Goal: Task Accomplishment & Management: Manage account settings

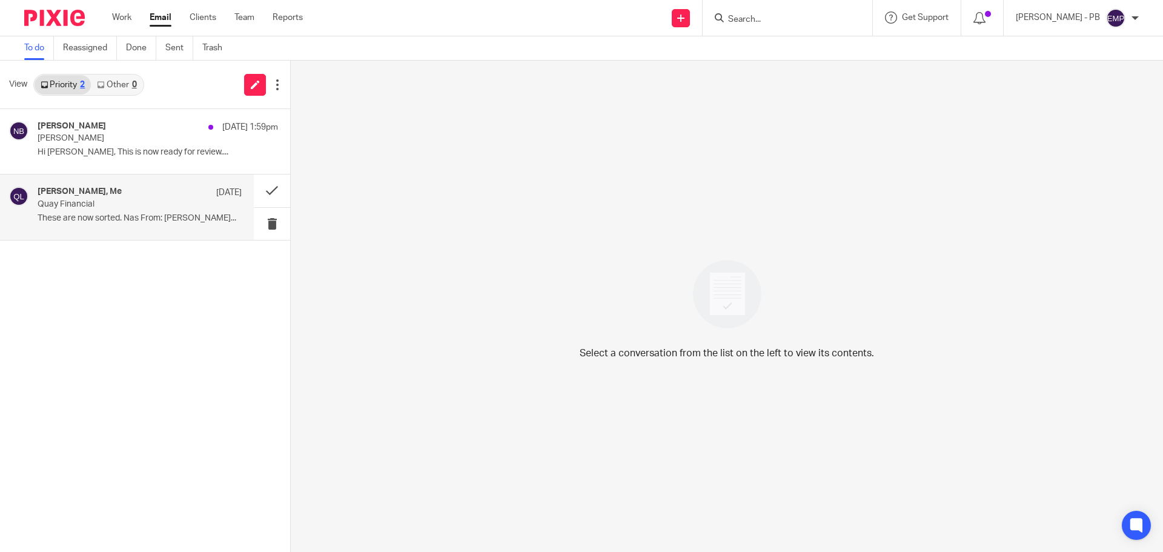
click at [118, 227] on div "Nas Bashir, Me 8 Aug Quay Financial These are now sorted. Nas From: Erik..." at bounding box center [140, 207] width 204 height 41
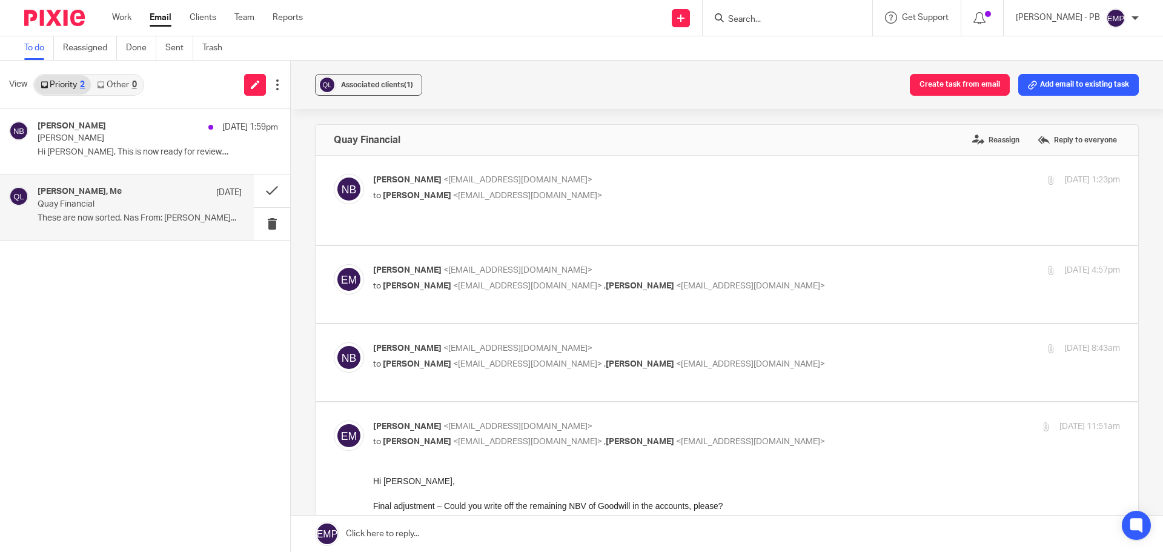
click at [158, 22] on link "Email" at bounding box center [161, 18] width 22 height 12
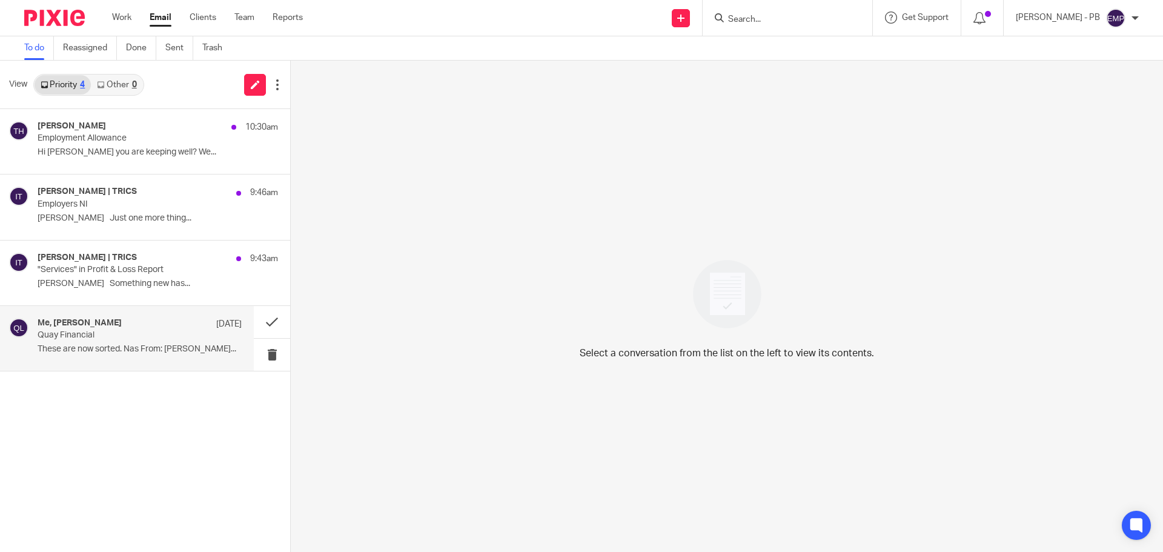
click at [143, 330] on div "Me, [PERSON_NAME] [DATE]" at bounding box center [140, 324] width 204 height 12
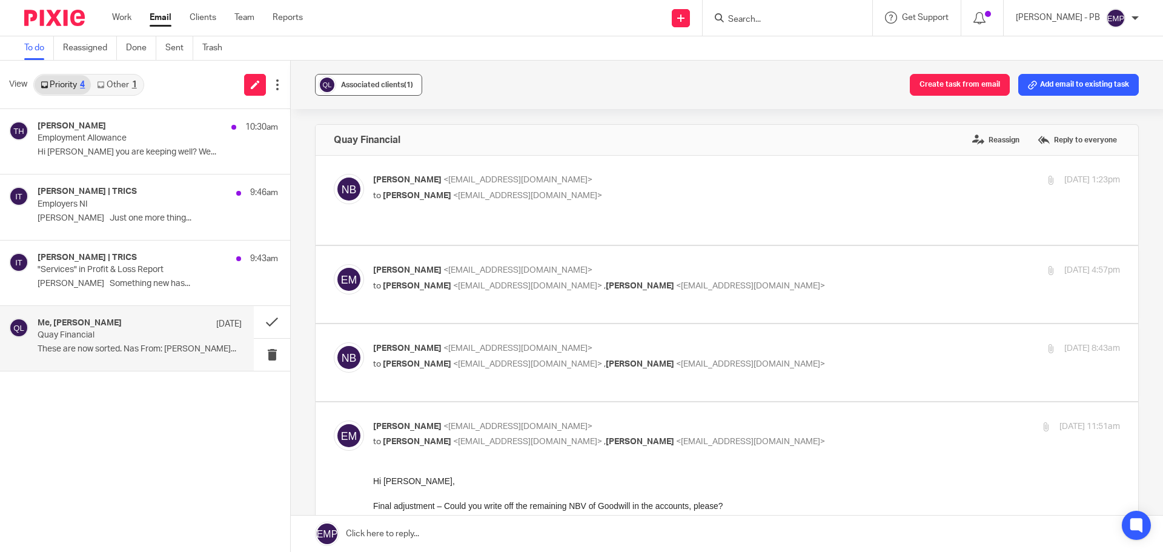
click at [382, 87] on span "Associated clients (1)" at bounding box center [377, 84] width 72 height 7
click at [380, 87] on span "Associated clients (1)" at bounding box center [377, 84] width 72 height 7
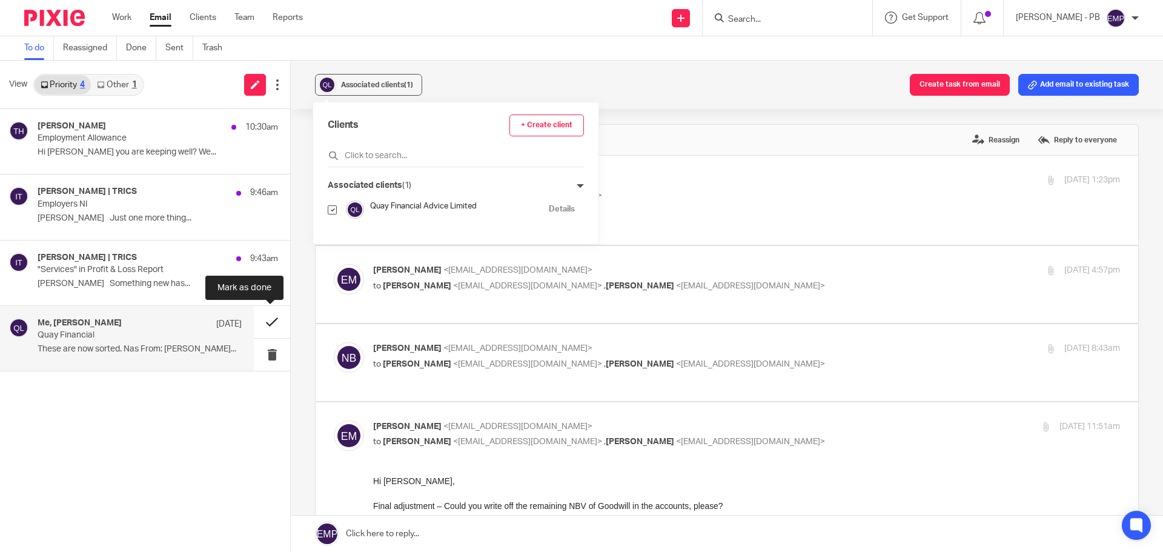
click at [267, 328] on button at bounding box center [272, 322] width 36 height 32
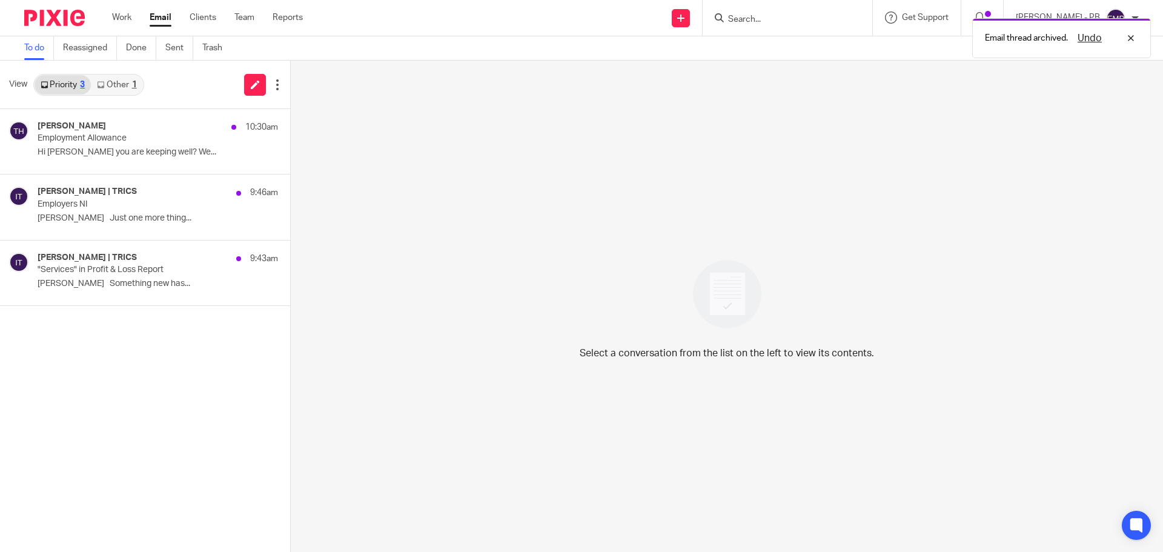
click at [127, 85] on link "Other 1" at bounding box center [116, 84] width 51 height 19
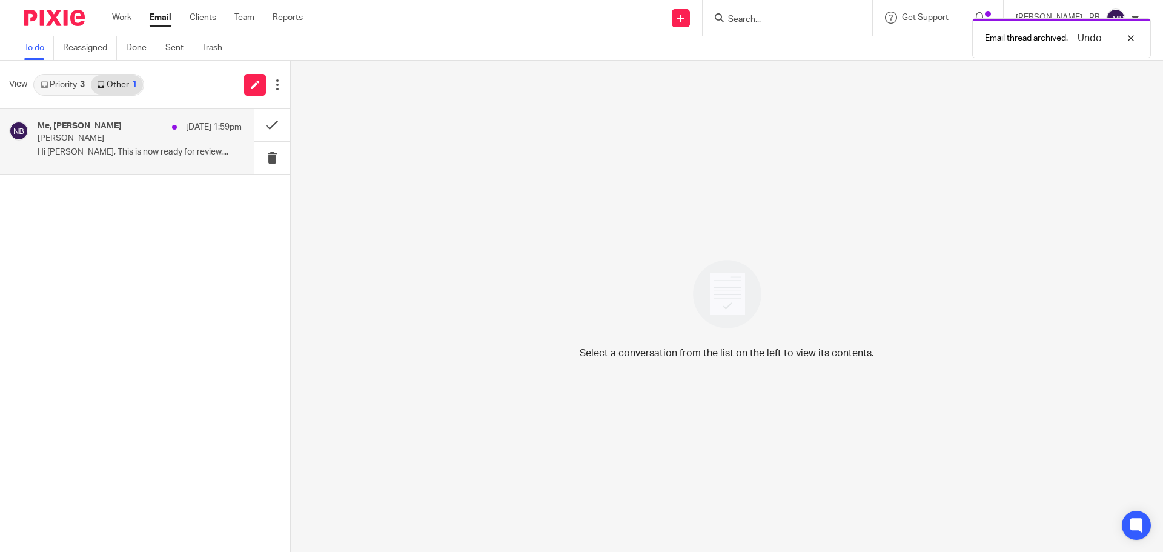
click at [119, 131] on div "Me, [PERSON_NAME] [DATE] 1:59pm" at bounding box center [140, 127] width 204 height 12
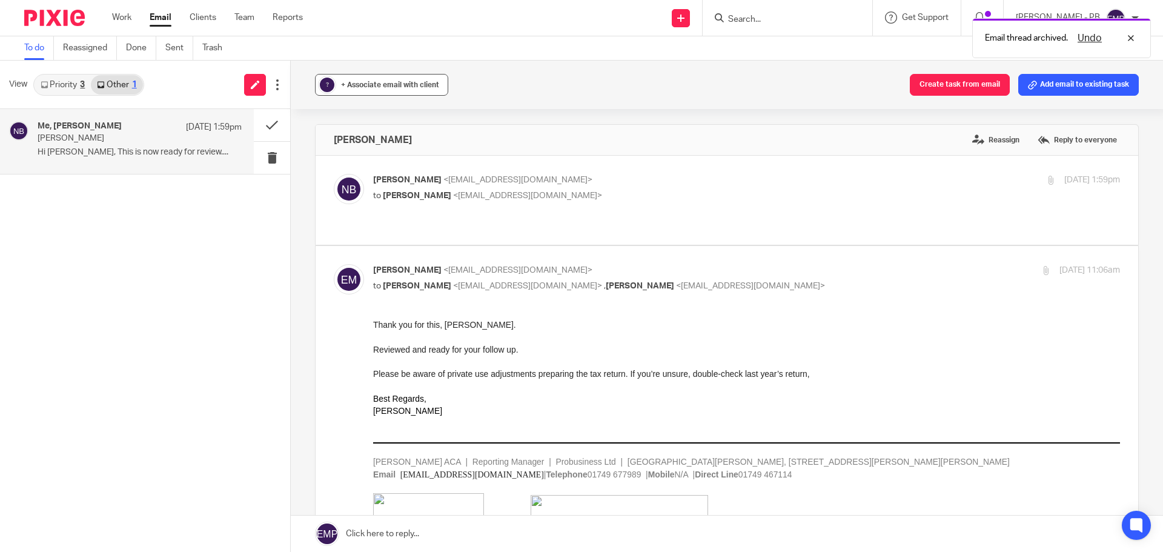
click at [374, 77] on button "? + Associate email with client" at bounding box center [381, 85] width 133 height 22
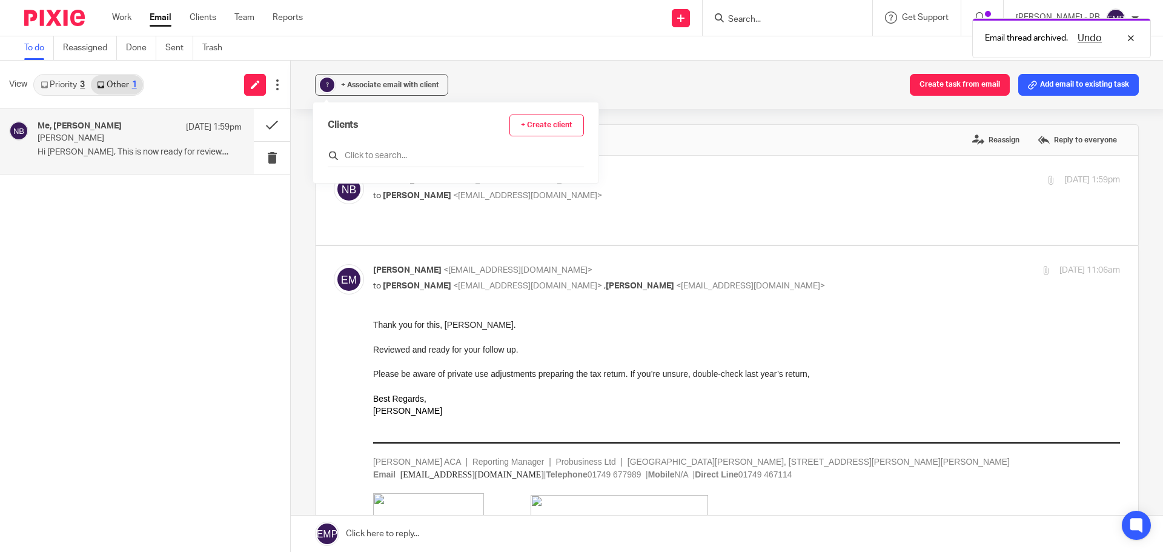
click at [382, 159] on input "text" at bounding box center [456, 156] width 256 height 12
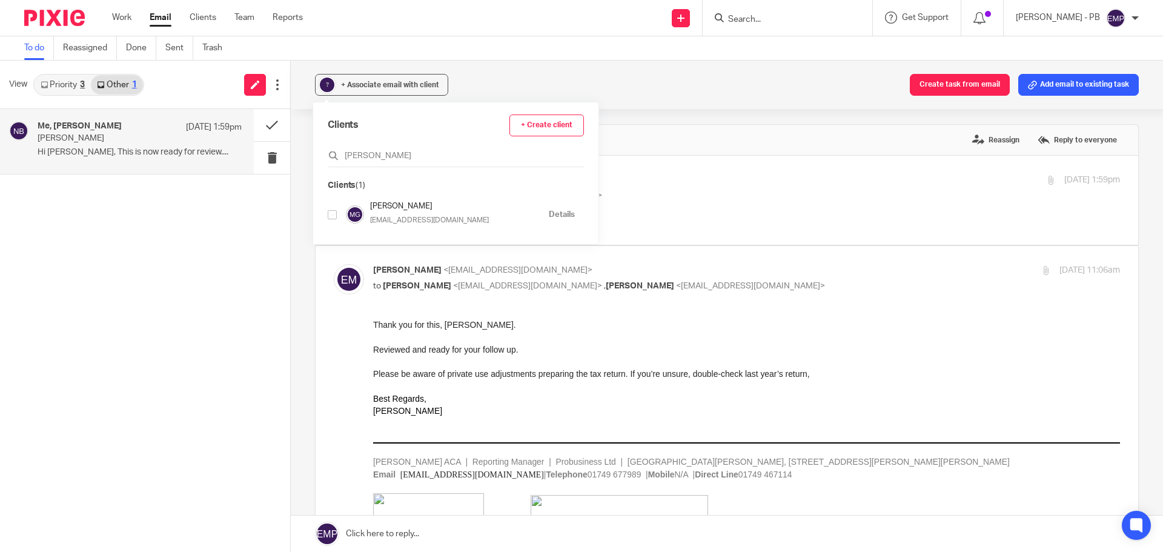
type input "[PERSON_NAME]"
click at [331, 216] on input "checkbox" at bounding box center [332, 214] width 9 height 9
checkbox input "true"
click at [303, 174] on div "Associated clients (1) Create task from email Add email to existing task [PERSO…" at bounding box center [727, 306] width 872 height 491
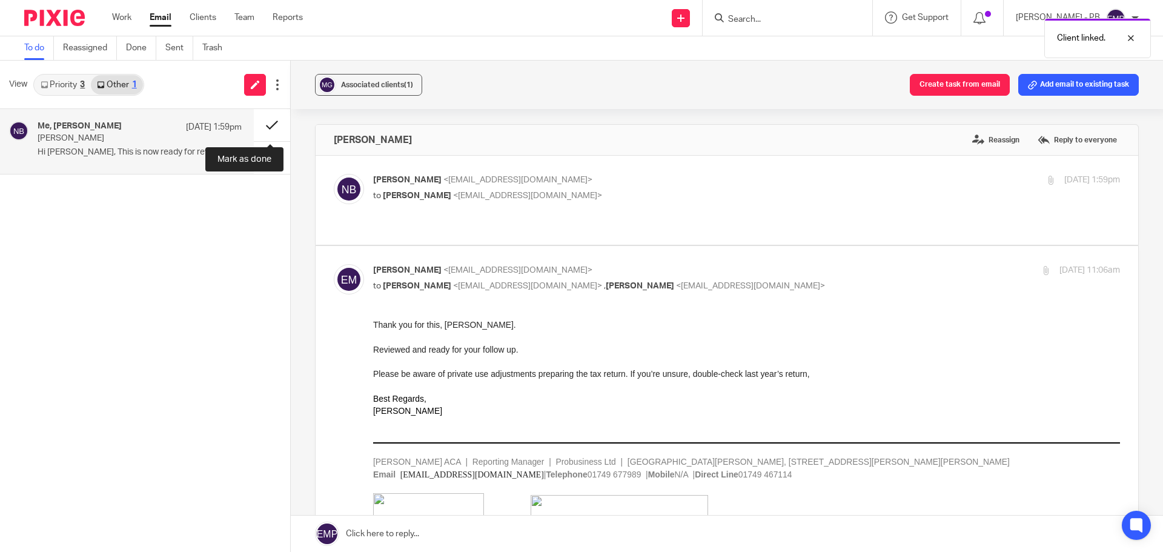
click at [269, 125] on button at bounding box center [272, 125] width 36 height 32
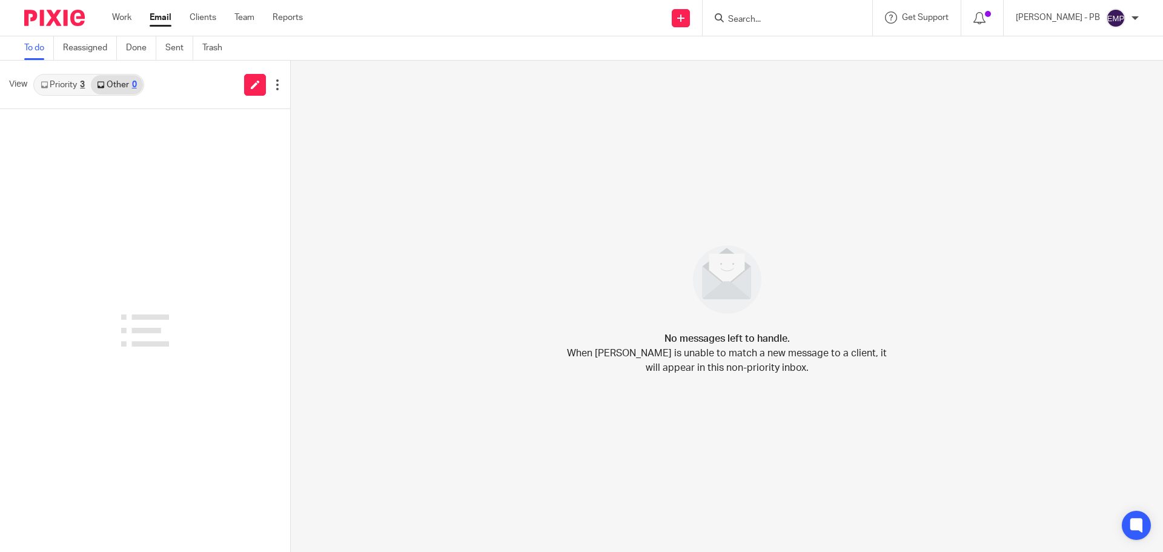
click at [159, 20] on link "Email" at bounding box center [161, 18] width 22 height 12
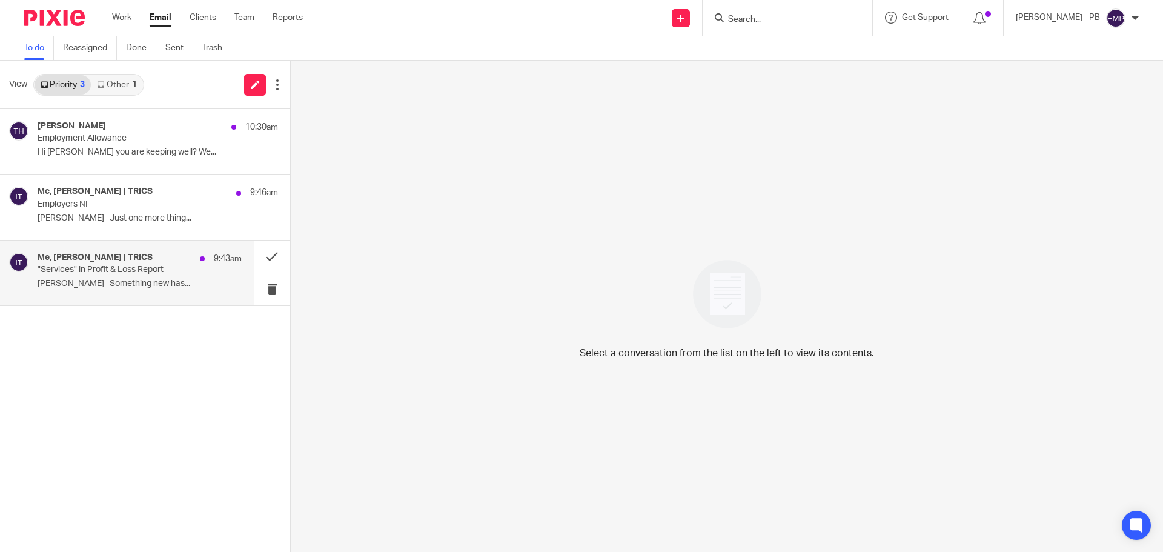
click at [138, 282] on p "[PERSON_NAME] Something new has..." at bounding box center [140, 284] width 204 height 10
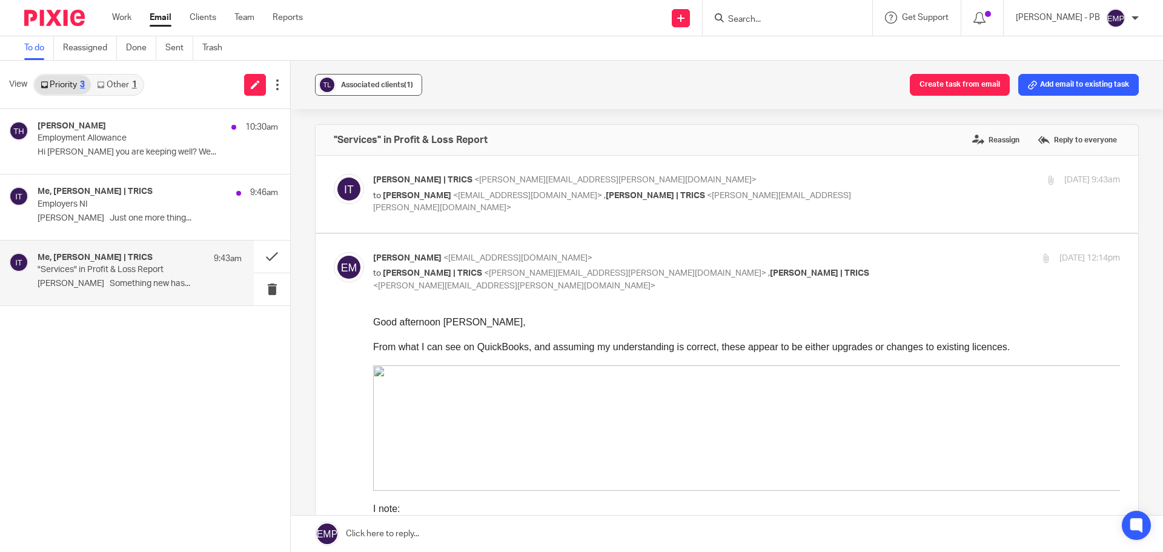
click at [379, 80] on div "Associated clients (1)" at bounding box center [377, 85] width 72 height 12
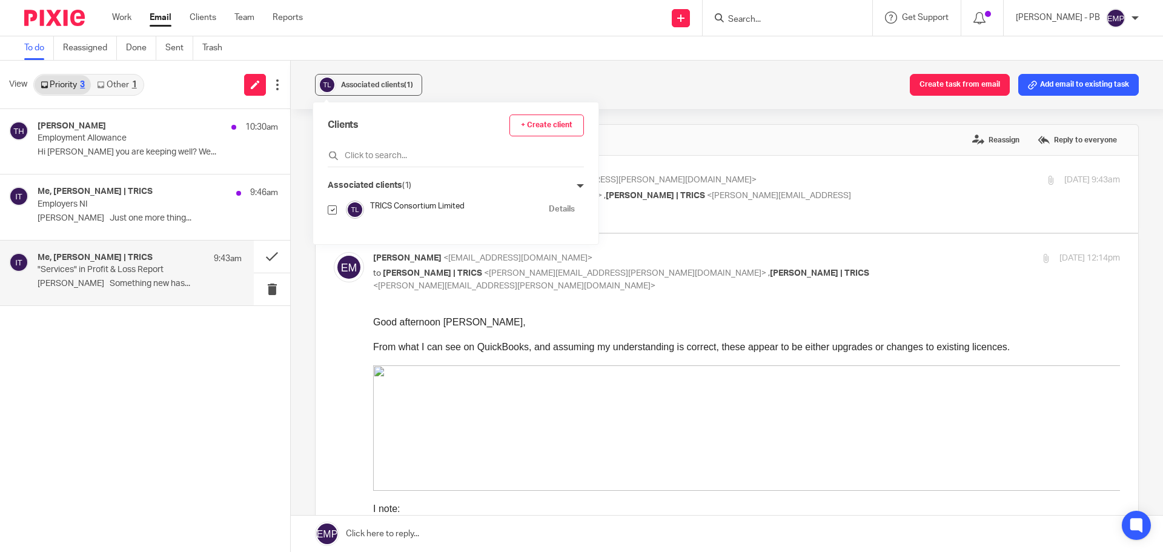
click at [562, 348] on span "From what I can see on QuickBooks, and assuming my understanding is correct, th…" at bounding box center [691, 347] width 637 height 10
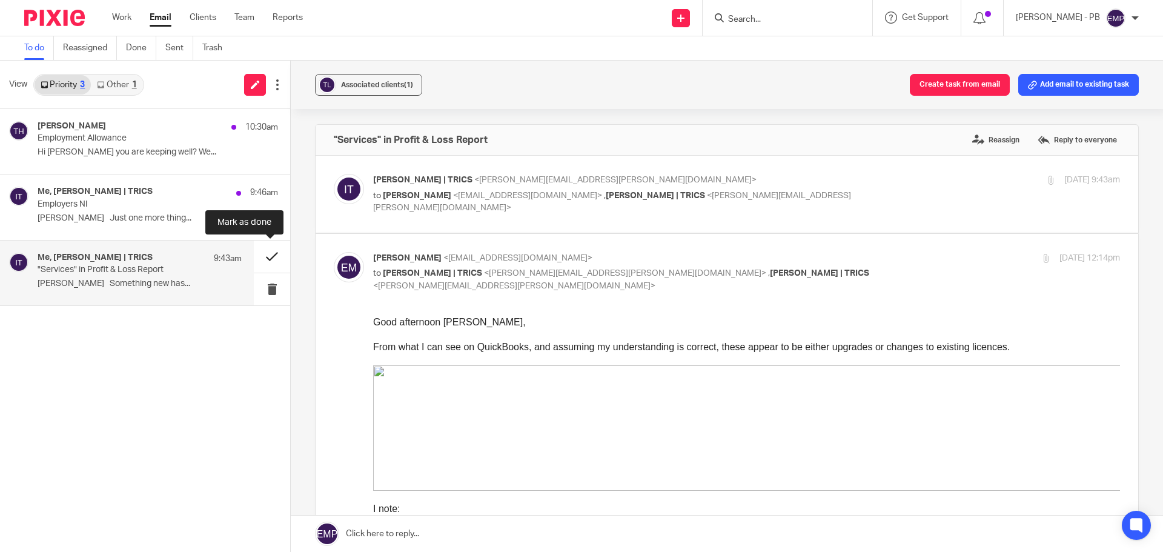
click at [270, 257] on button at bounding box center [272, 257] width 36 height 32
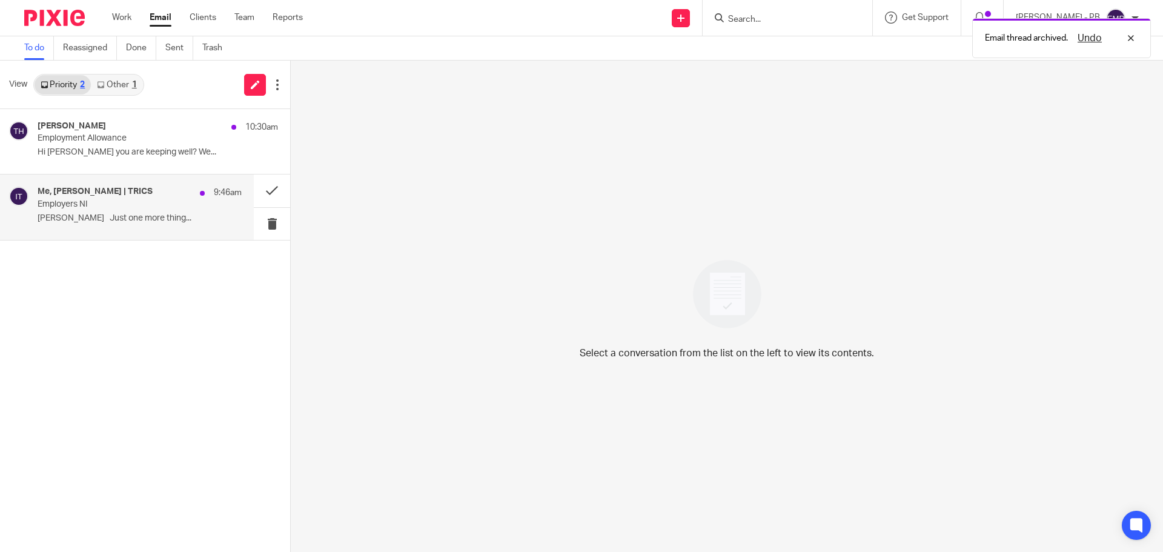
click at [155, 213] on p "[PERSON_NAME] Just one more thing..." at bounding box center [140, 218] width 204 height 10
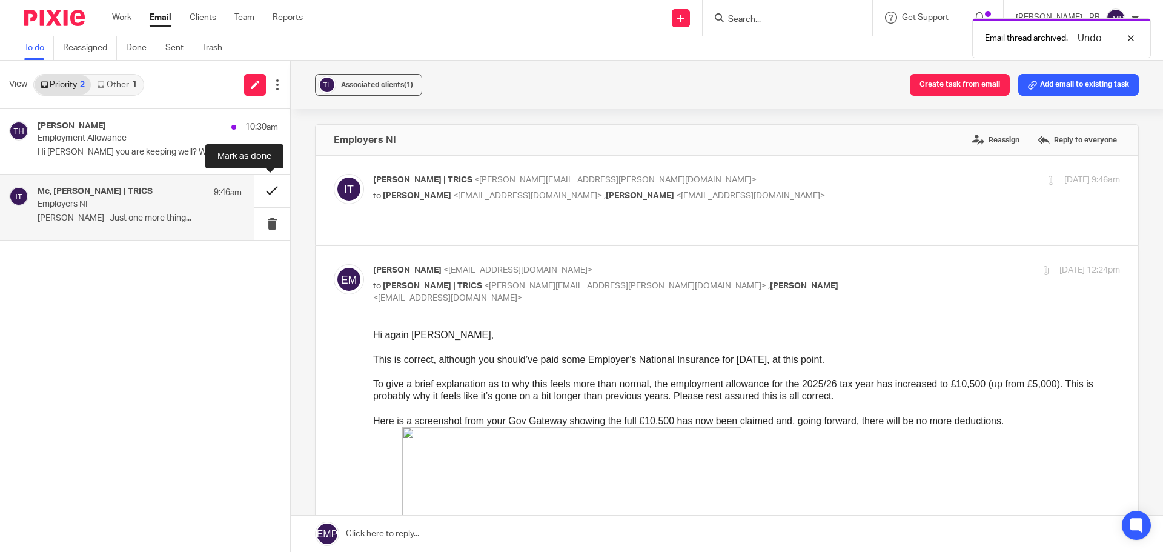
click at [266, 189] on button at bounding box center [272, 190] width 36 height 32
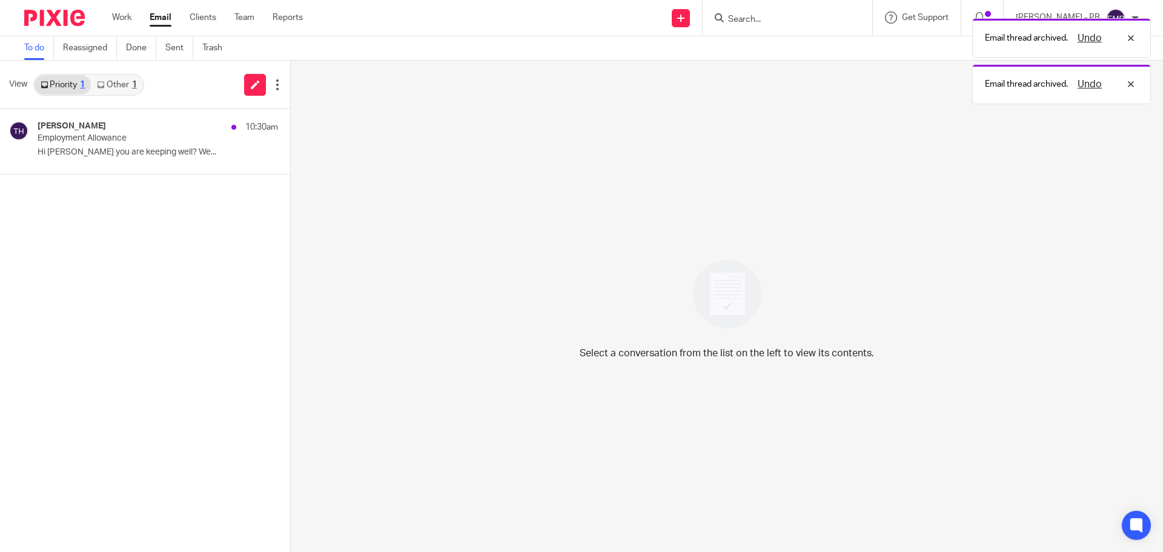
click at [130, 87] on link "Other 1" at bounding box center [116, 84] width 51 height 19
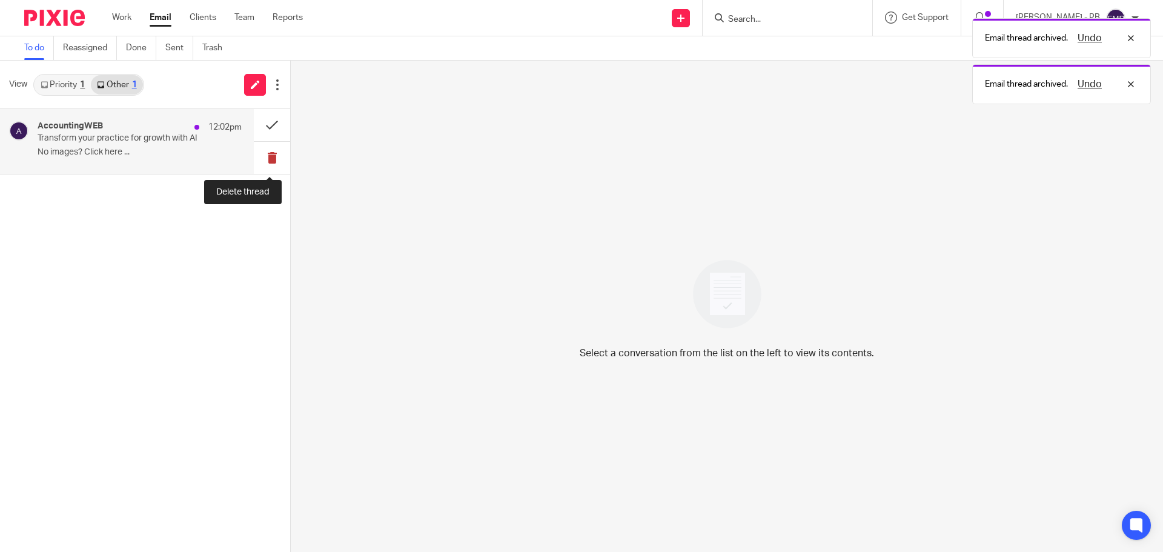
click at [264, 156] on button at bounding box center [272, 158] width 36 height 32
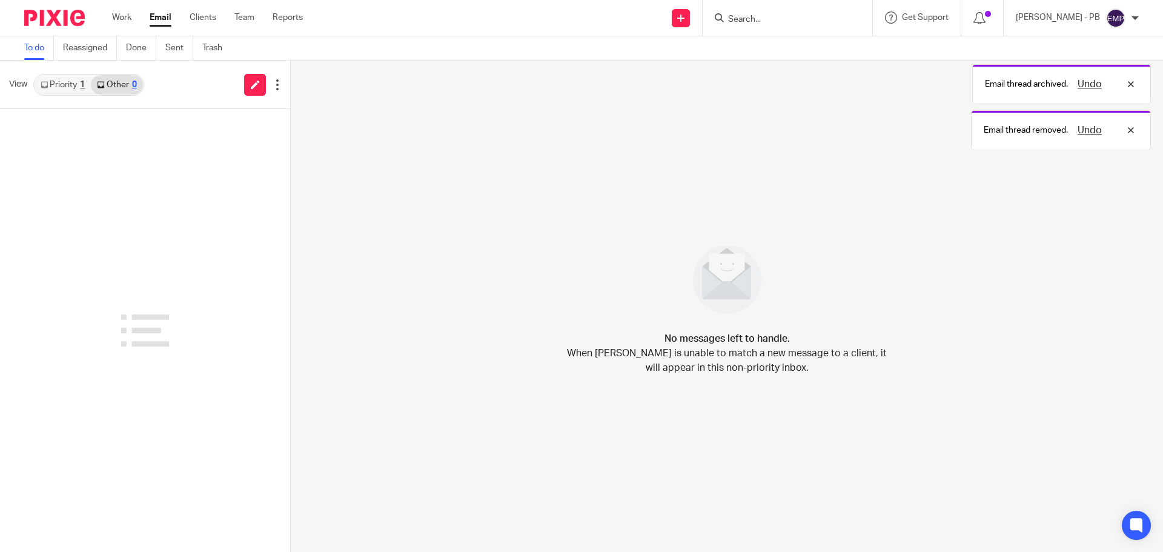
click at [74, 90] on link "Priority 1" at bounding box center [63, 84] width 56 height 19
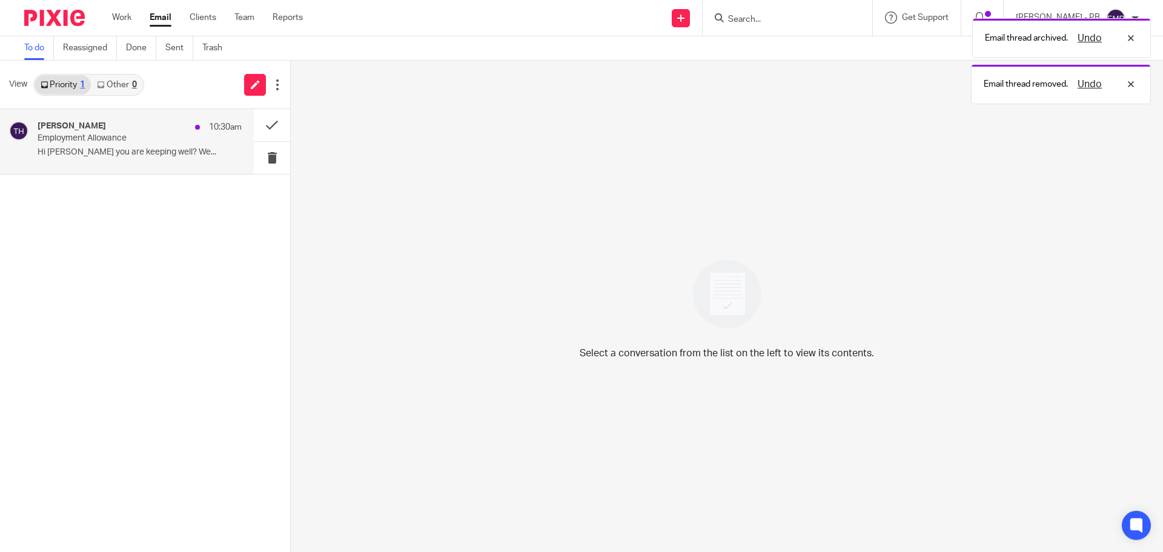
click at [102, 131] on div "Trevor Holmes 10:30am" at bounding box center [140, 127] width 204 height 12
